Goal: Find specific page/section: Find specific page/section

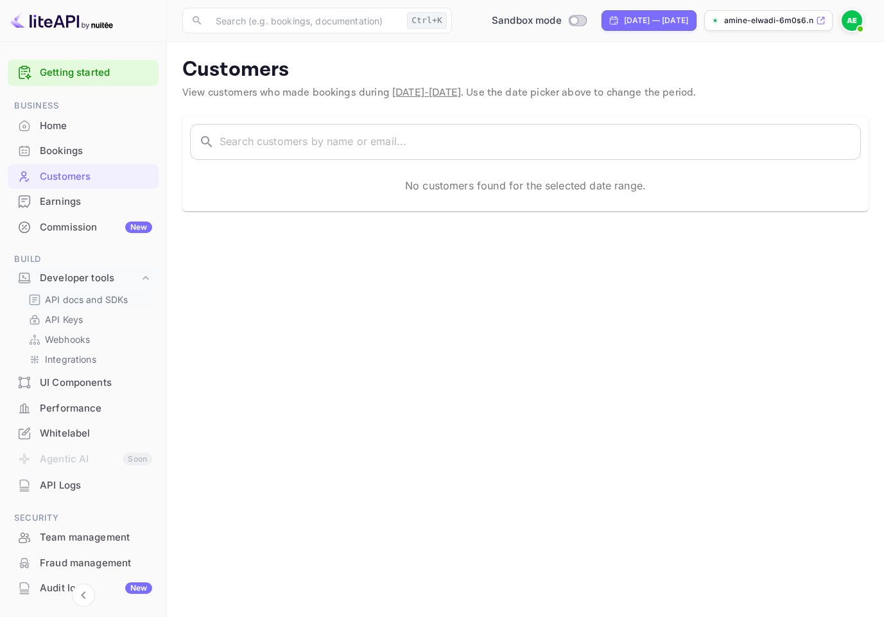
click at [75, 303] on p "API docs and SDKs" at bounding box center [86, 299] width 83 height 13
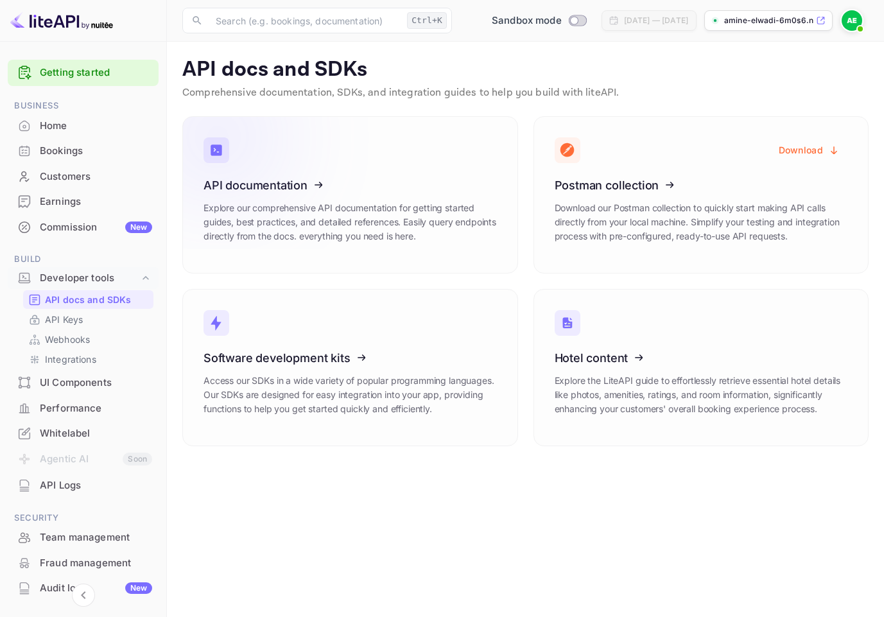
click at [320, 191] on icon at bounding box center [283, 183] width 200 height 132
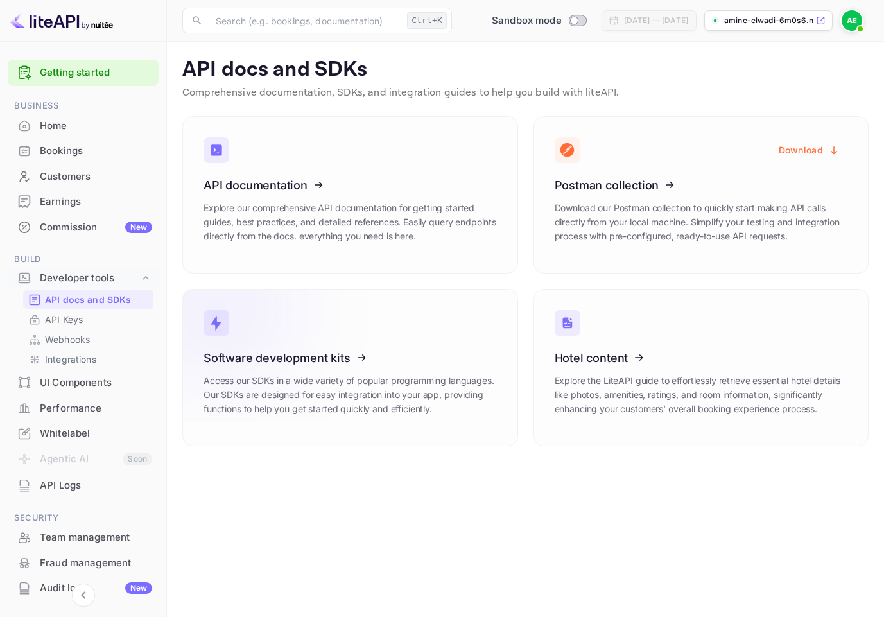
click at [354, 377] on icon at bounding box center [283, 355] width 200 height 132
click at [71, 321] on p "API Keys" at bounding box center [64, 318] width 38 height 13
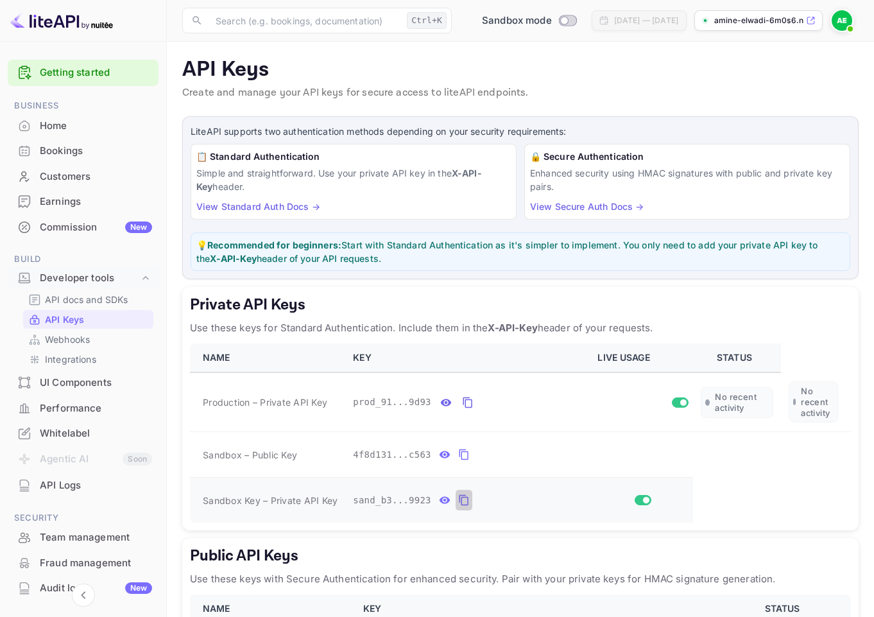
click at [465, 503] on icon "private api keys table" at bounding box center [464, 499] width 12 height 15
